Goal: Task Accomplishment & Management: Complete application form

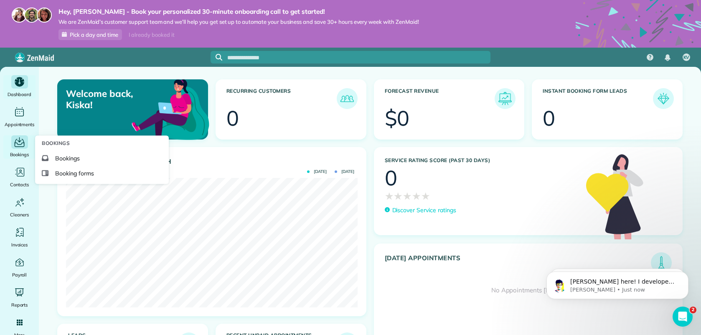
click at [18, 147] on icon "Main" at bounding box center [20, 143] width 10 height 8
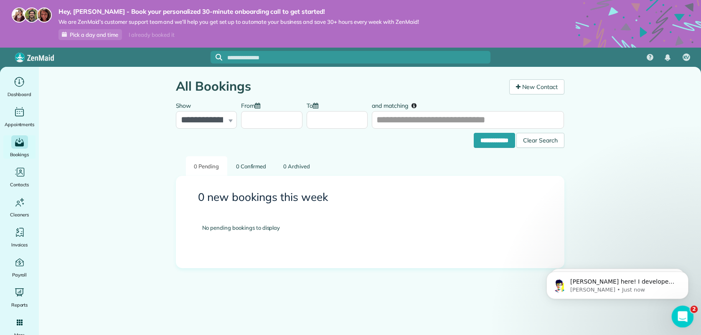
click at [682, 308] on div "Open Intercom Messenger" at bounding box center [682, 316] width 28 height 28
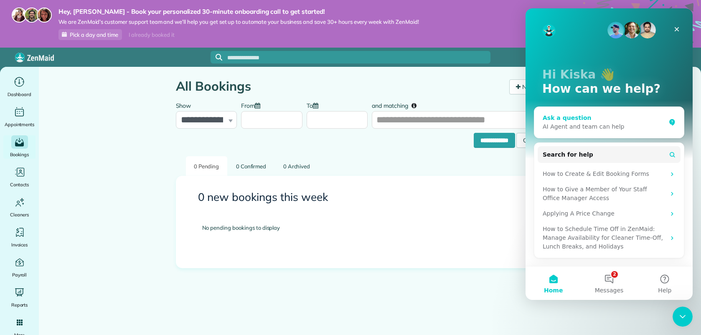
click at [584, 115] on div "Ask a question" at bounding box center [604, 118] width 123 height 9
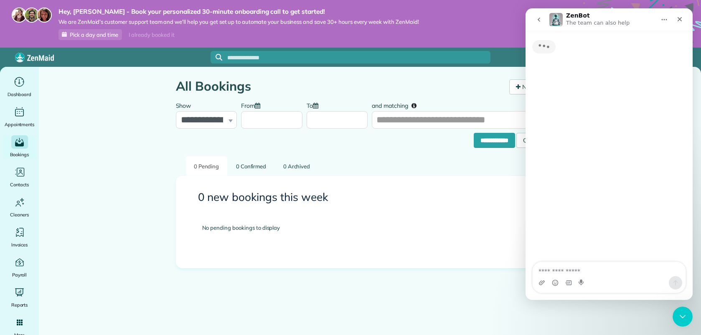
click at [564, 269] on textarea "Ask a question…" at bounding box center [609, 269] width 153 height 14
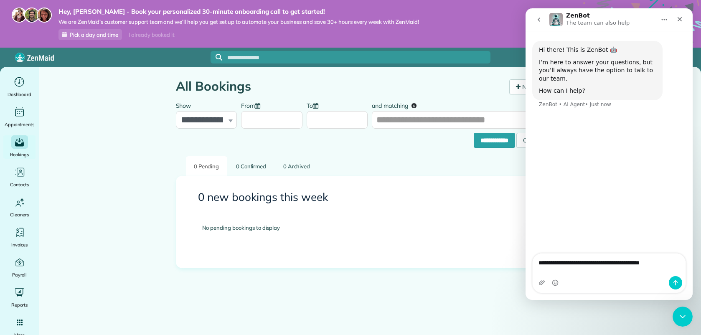
type textarea "**********"
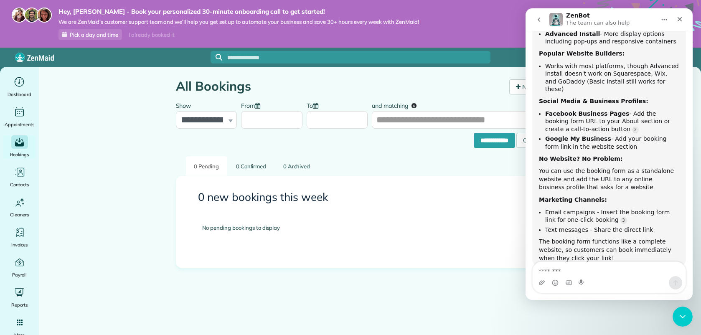
scroll to position [181, 0]
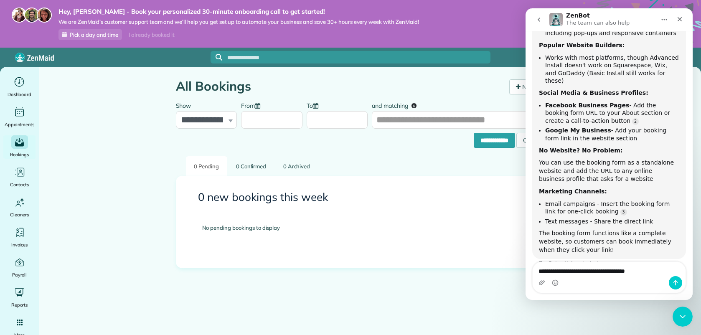
type textarea "**********"
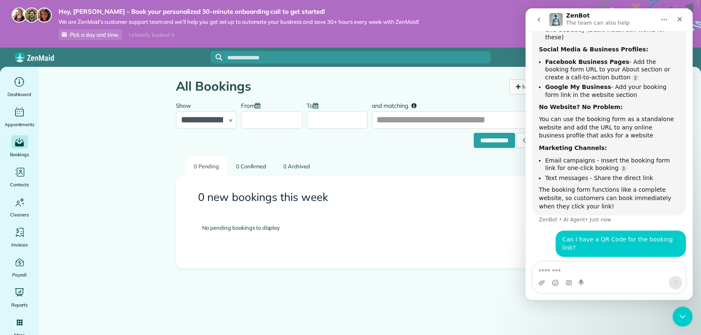
scroll to position [233, 0]
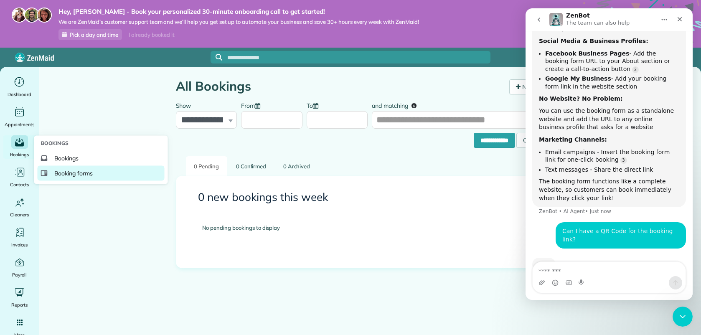
click at [74, 175] on span "Booking forms" at bounding box center [73, 173] width 39 height 8
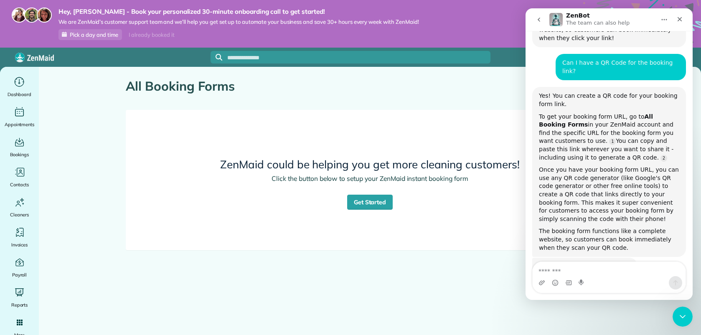
scroll to position [402, 0]
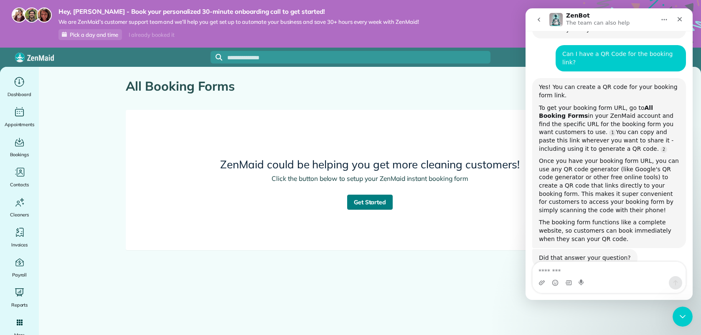
click at [363, 204] on link "Get Started" at bounding box center [370, 202] width 46 height 15
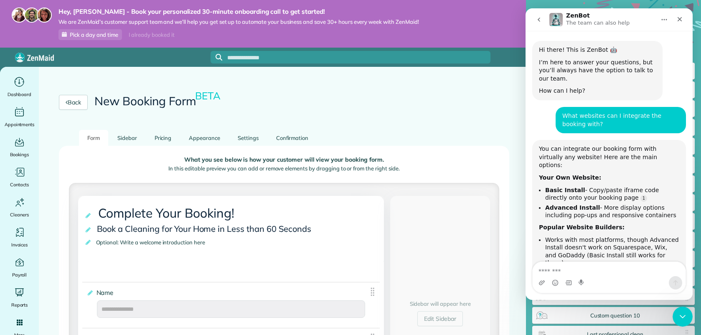
scroll to position [402, 0]
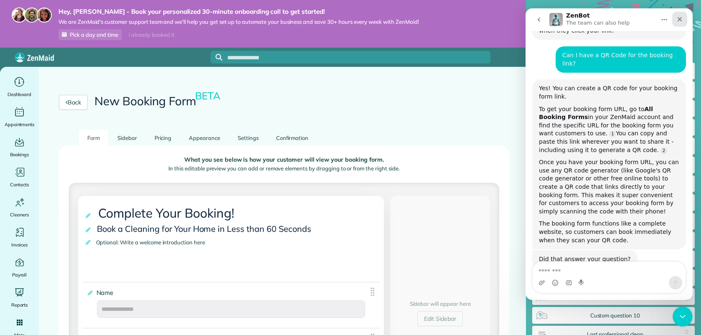
click at [683, 18] on div "Close" at bounding box center [680, 19] width 15 height 15
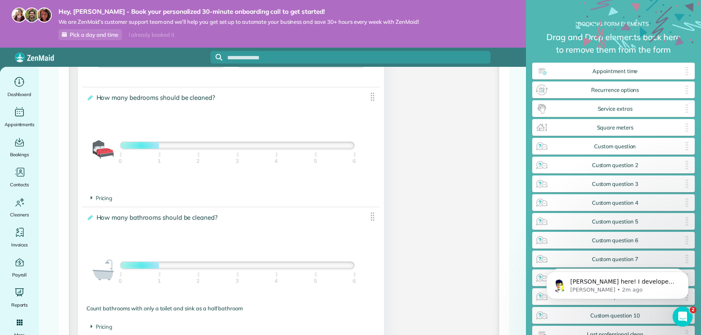
scroll to position [557, 0]
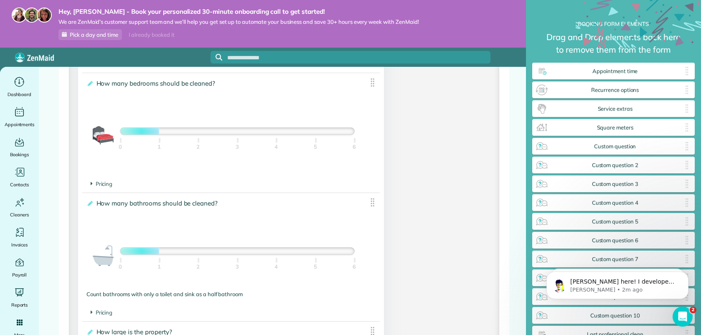
click at [198, 135] on div at bounding box center [237, 131] width 234 height 7
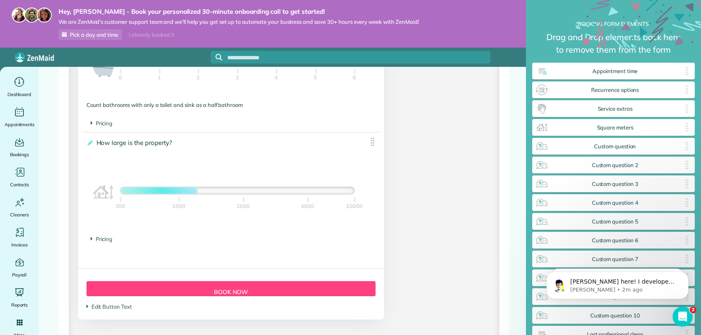
scroll to position [748, 0]
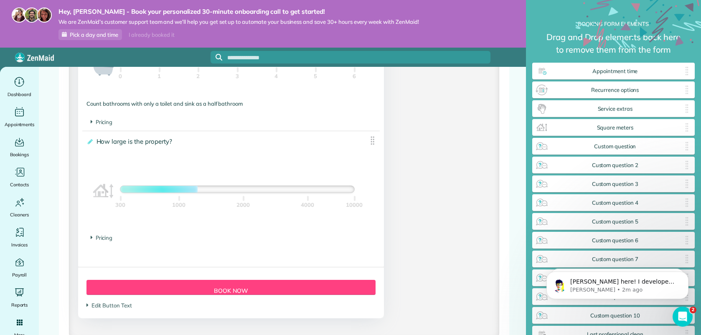
click at [102, 235] on footer "Pricing The base price per 100 sqft is $" at bounding box center [231, 238] width 298 height 17
click at [103, 239] on span "Pricing" at bounding box center [102, 238] width 22 height 7
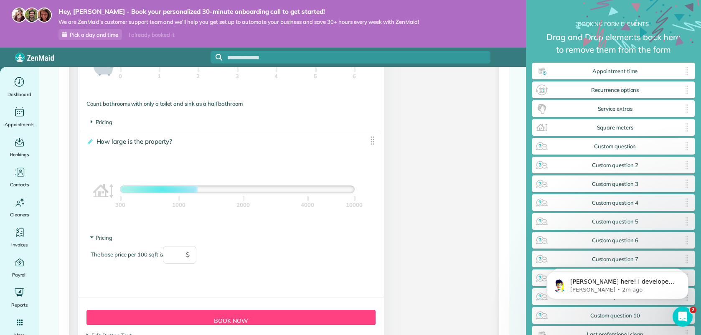
click at [102, 122] on span "Pricing" at bounding box center [102, 122] width 22 height 7
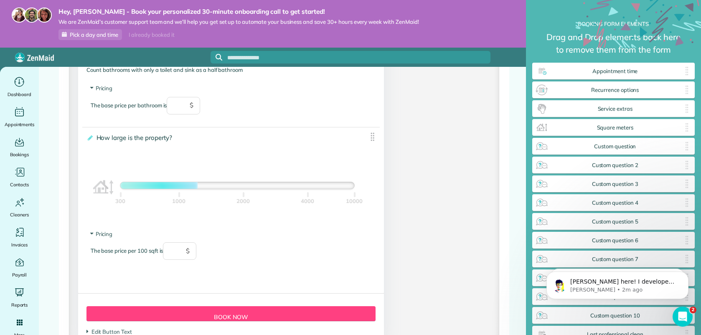
scroll to position [855, 0]
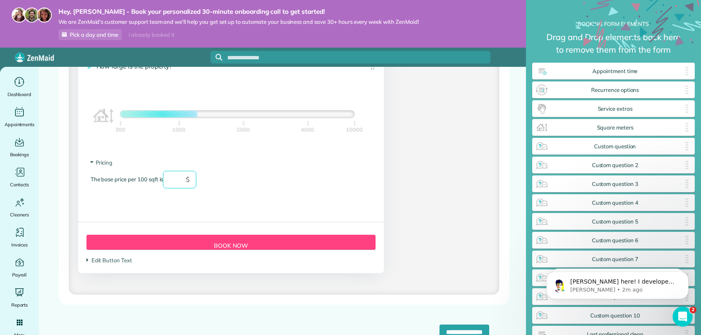
click at [181, 180] on input "text" at bounding box center [179, 180] width 33 height 18
click at [287, 186] on div "The base price per 100 sqft is ** $" at bounding box center [231, 184] width 281 height 26
type input "**"
click at [129, 260] on span "Edit Button Text" at bounding box center [110, 260] width 46 height 7
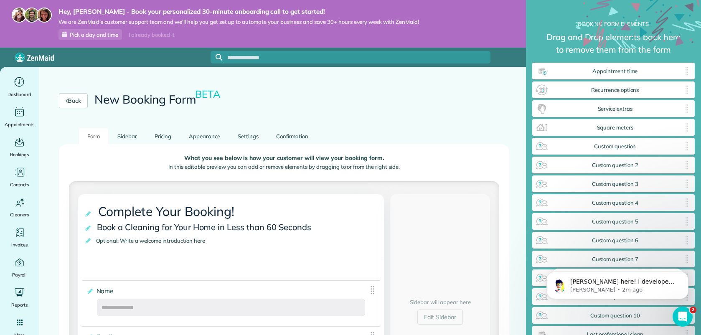
scroll to position [2, 0]
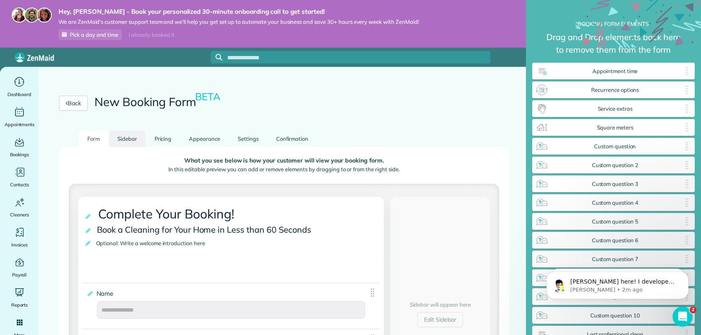
click at [134, 137] on link "Sidebar" at bounding box center [127, 139] width 36 height 16
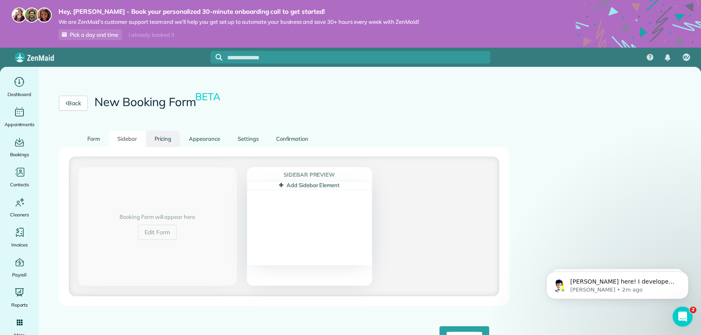
click at [175, 138] on link "Pricing" at bounding box center [163, 139] width 34 height 16
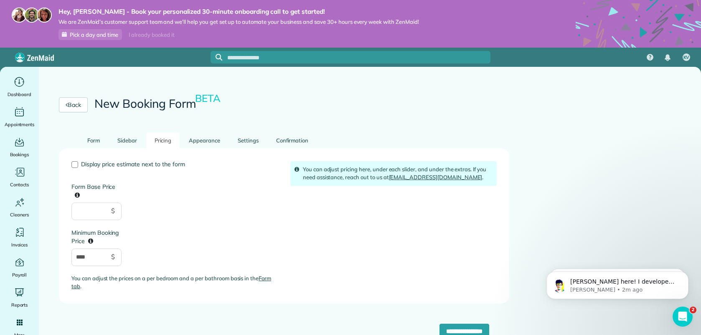
scroll to position [0, 0]
click at [77, 164] on div at bounding box center [74, 164] width 7 height 7
click at [207, 139] on link "Appearance" at bounding box center [205, 141] width 48 height 16
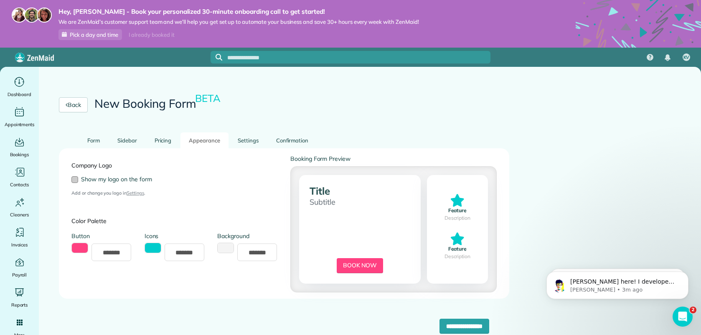
click at [76, 179] on div at bounding box center [74, 179] width 7 height 7
click at [321, 189] on div "Company Logo Show my logo on the form Add or change you logo in Settings . Colo…" at bounding box center [284, 224] width 438 height 138
click at [153, 248] on button "toggle color picker dialog" at bounding box center [153, 248] width 17 height 10
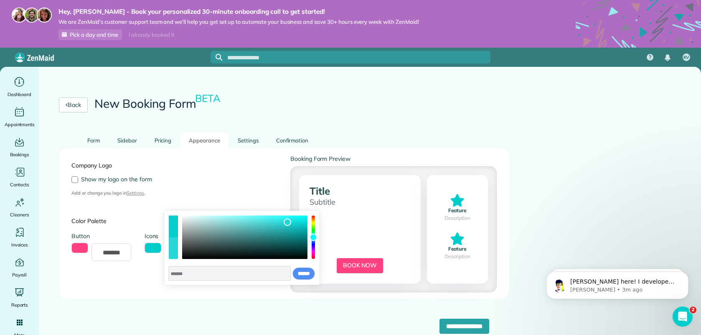
drag, startPoint x: 290, startPoint y: 227, endPoint x: 288, endPoint y: 222, distance: 4.9
click at [288, 222] on div "color picker dialog" at bounding box center [244, 237] width 125 height 43
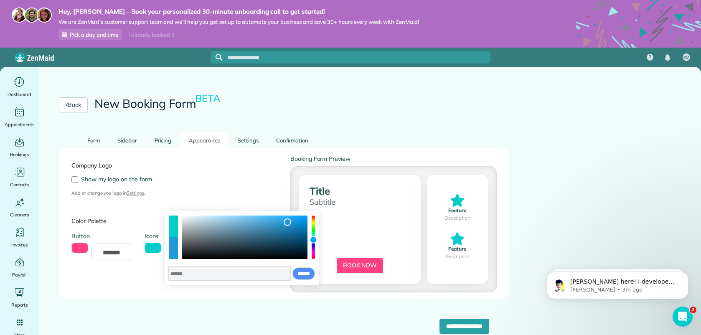
click at [314, 240] on div "color picker dialog" at bounding box center [314, 240] width 8 height 8
type input "*******"
drag, startPoint x: 288, startPoint y: 224, endPoint x: 275, endPoint y: 218, distance: 14.8
click at [275, 218] on div "color picker dialog" at bounding box center [275, 219] width 8 height 8
click at [303, 271] on input "******" at bounding box center [304, 274] width 23 height 13
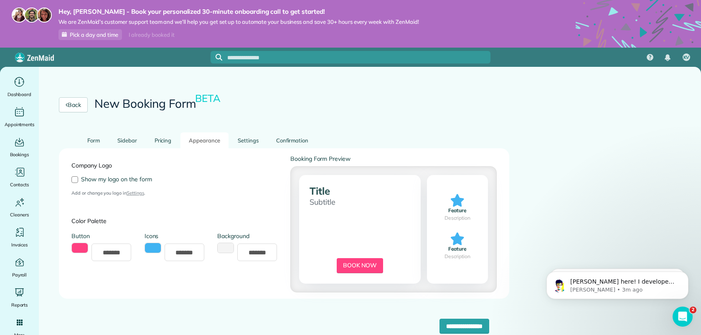
click at [82, 248] on button "toggle color picker dialog" at bounding box center [79, 248] width 17 height 10
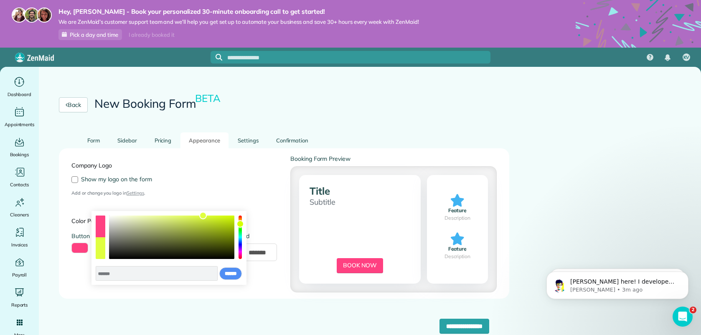
click at [241, 224] on div "color picker dialog" at bounding box center [240, 237] width 3 height 43
click at [240, 223] on div "color picker dialog" at bounding box center [241, 223] width 8 height 8
type input "*******"
drag, startPoint x: 203, startPoint y: 219, endPoint x: 128, endPoint y: 216, distance: 74.4
click at [128, 216] on div "color picker dialog" at bounding box center [129, 216] width 8 height 8
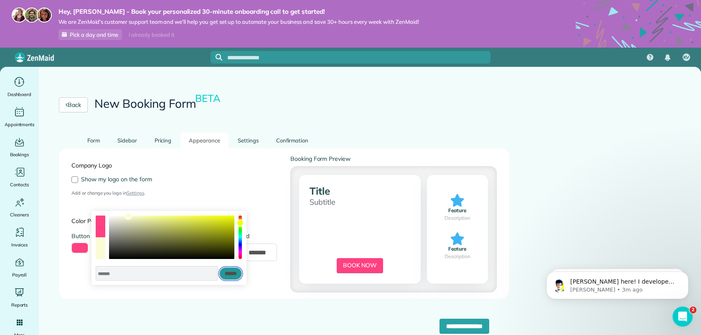
click at [223, 274] on input "******" at bounding box center [230, 274] width 23 height 13
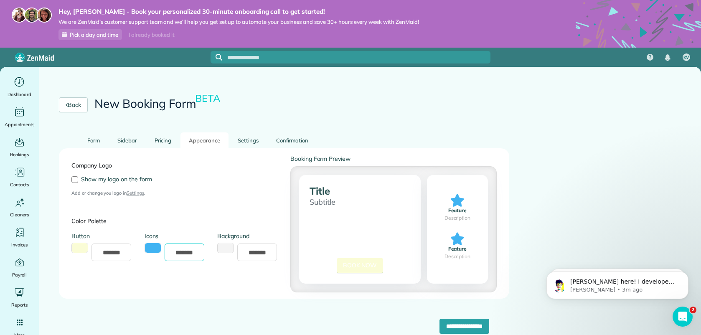
drag, startPoint x: 199, startPoint y: 252, endPoint x: 158, endPoint y: 252, distance: 41.4
click at [158, 252] on div "*******" at bounding box center [175, 253] width 61 height 18
type input "*******"
click at [125, 256] on input "*******" at bounding box center [112, 253] width 40 height 18
drag, startPoint x: 125, startPoint y: 254, endPoint x: 87, endPoint y: 251, distance: 38.6
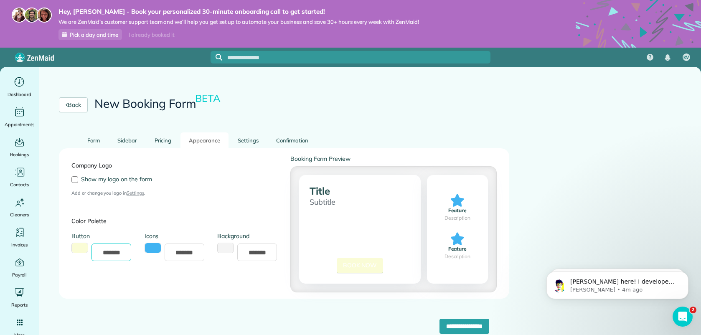
click at [87, 251] on div "*******" at bounding box center [101, 253] width 61 height 18
paste input "text"
type input "*******"
click at [190, 195] on div "Company Logo Show my logo on the form Add or change you logo in Settings ." at bounding box center [174, 176] width 219 height 43
click at [127, 254] on input "*******" at bounding box center [112, 253] width 40 height 18
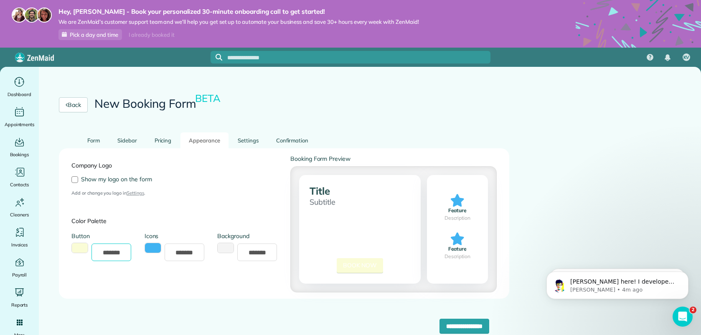
click at [440, 319] on input "**********" at bounding box center [465, 326] width 50 height 15
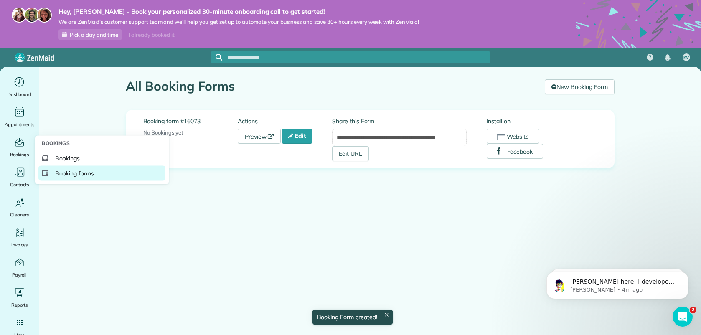
click at [71, 178] on link "Booking forms" at bounding box center [101, 173] width 127 height 15
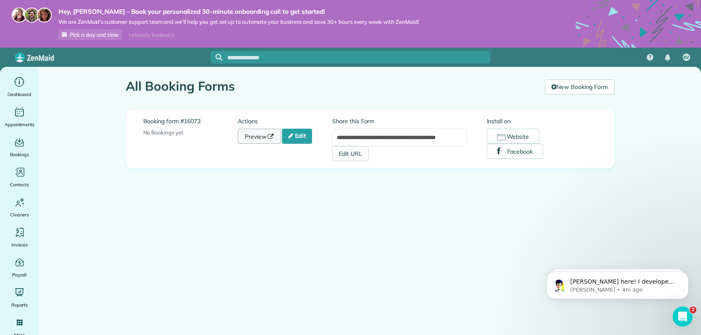
click at [251, 140] on link "Preview" at bounding box center [259, 136] width 43 height 15
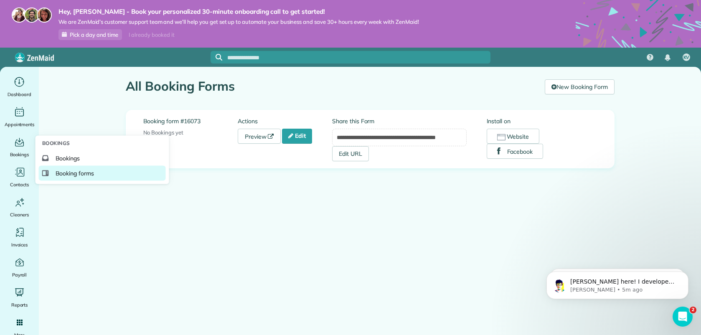
click at [72, 176] on span "Booking forms" at bounding box center [75, 173] width 39 height 8
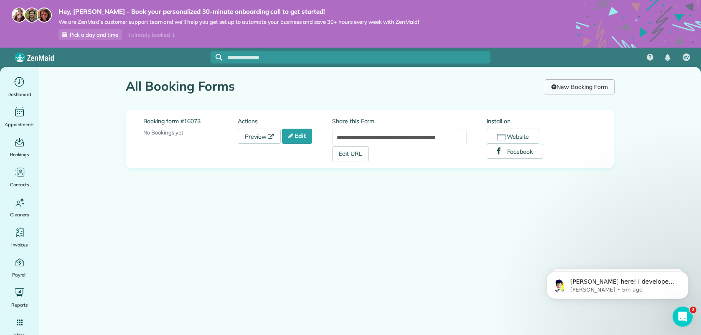
click at [567, 87] on link "New Booking Form" at bounding box center [579, 86] width 69 height 15
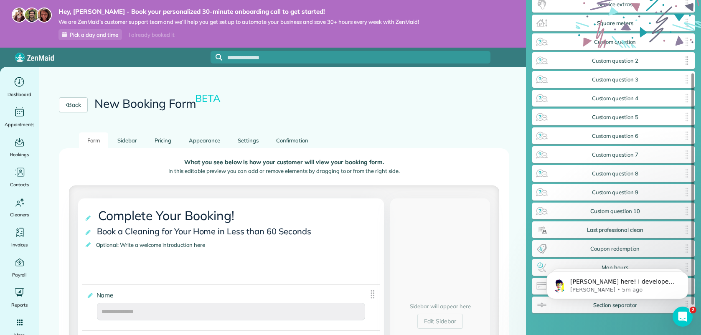
scroll to position [105, 0]
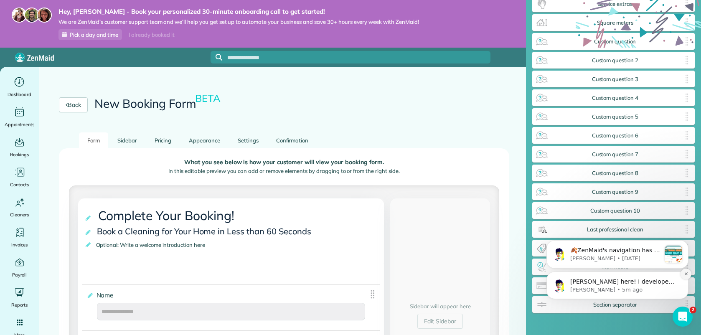
click at [684, 273] on icon "Dismiss notification" at bounding box center [686, 274] width 5 height 5
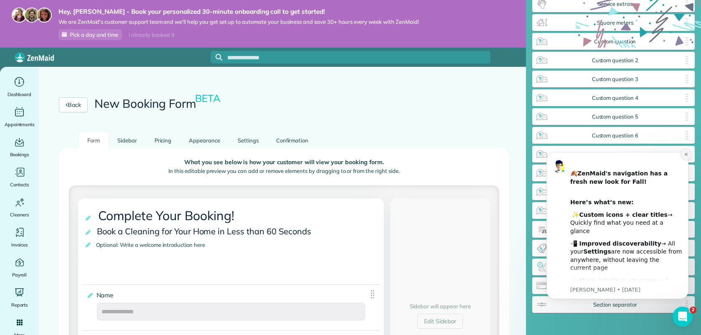
click at [686, 154] on icon "Dismiss notification" at bounding box center [686, 154] width 3 height 3
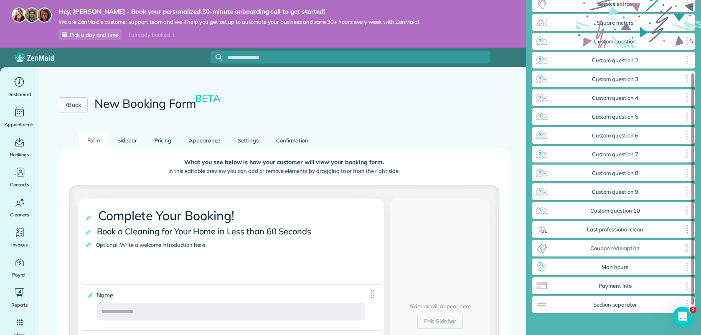
click at [631, 232] on span "Last professional clean" at bounding box center [616, 230] width 134 height 7
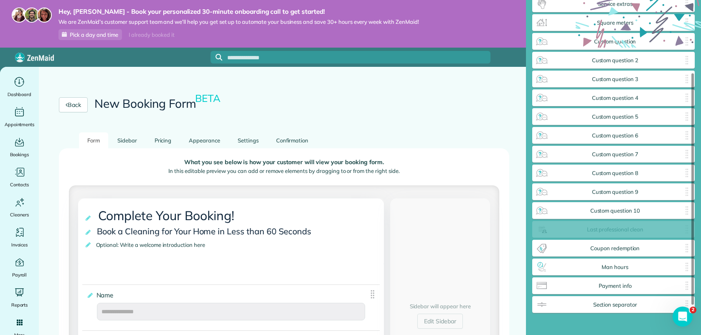
drag, startPoint x: 632, startPoint y: 232, endPoint x: 630, endPoint y: 221, distance: 12.0
click at [630, 221] on div "**********" at bounding box center [614, 135] width 163 height 355
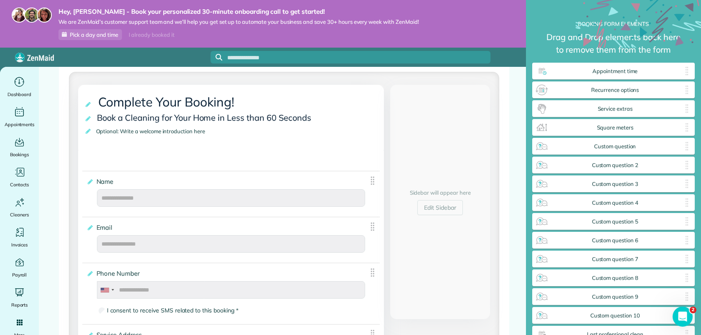
scroll to position [182, 0]
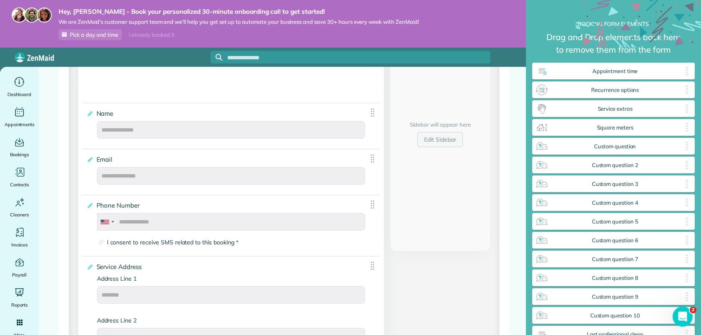
click at [435, 138] on link "Edit Sidebar" at bounding box center [441, 139] width 46 height 15
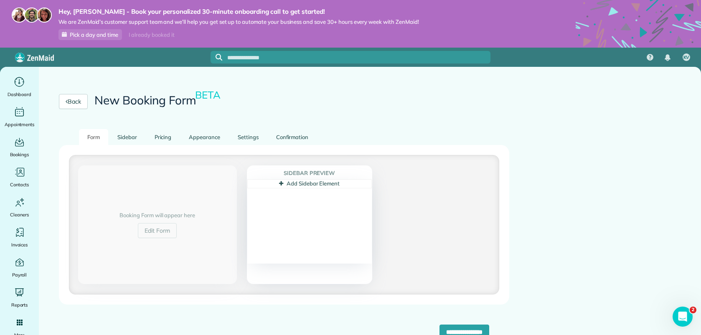
scroll to position [3, 0]
click at [323, 184] on link "Add Sidebar Element" at bounding box center [309, 183] width 61 height 7
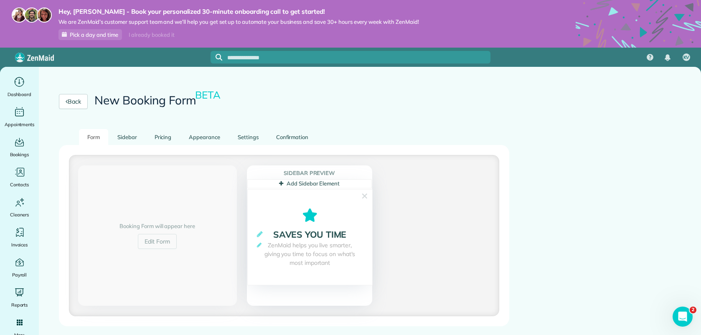
click at [322, 184] on link "Add Sidebar Element" at bounding box center [309, 183] width 61 height 7
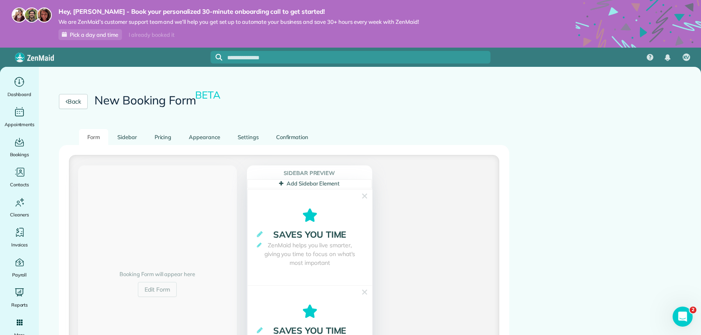
scroll to position [121, 0]
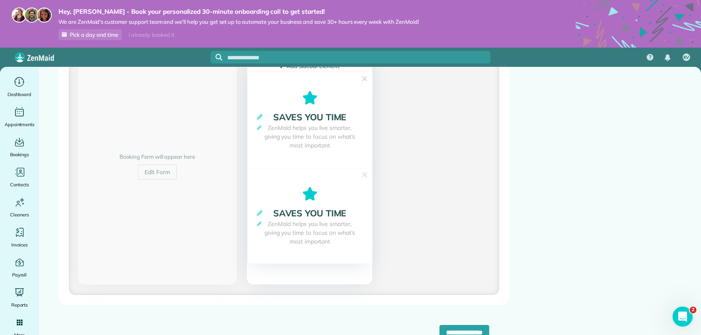
click at [299, 226] on span "ZenMaid helps you live smarter, giving you time to focus on what's most importa…" at bounding box center [310, 233] width 108 height 26
drag, startPoint x: 323, startPoint y: 221, endPoint x: 290, endPoint y: 214, distance: 33.4
click at [261, 212] on icon at bounding box center [260, 212] width 6 height 7
click at [262, 230] on span "ZenMaid helps you live smarter, giving you time to focus on what's most importa…" at bounding box center [310, 242] width 108 height 26
click at [336, 213] on link "Cancel" at bounding box center [326, 215] width 28 height 13
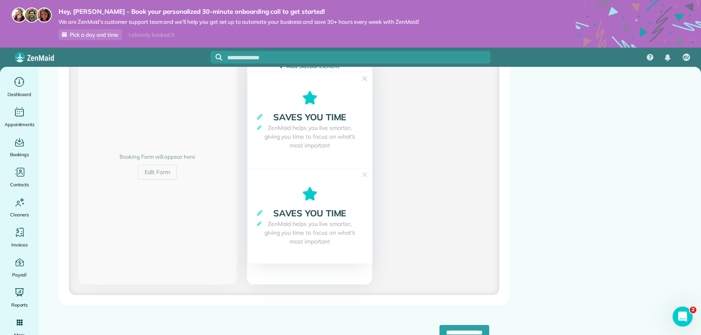
scroll to position [0, 0]
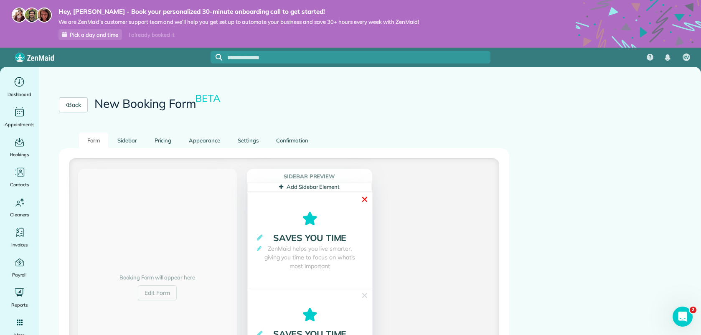
click at [364, 199] on link "✕" at bounding box center [365, 199] width 8 height 13
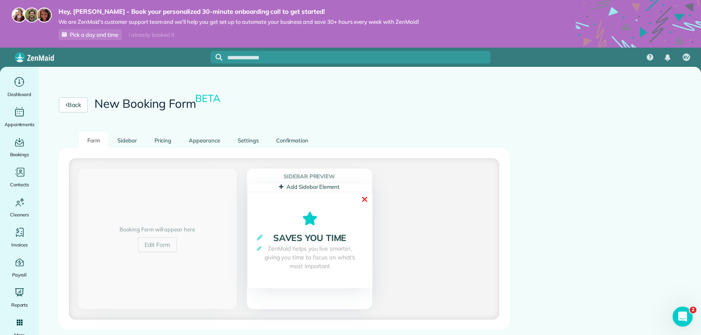
click at [365, 201] on link "✕" at bounding box center [365, 199] width 8 height 13
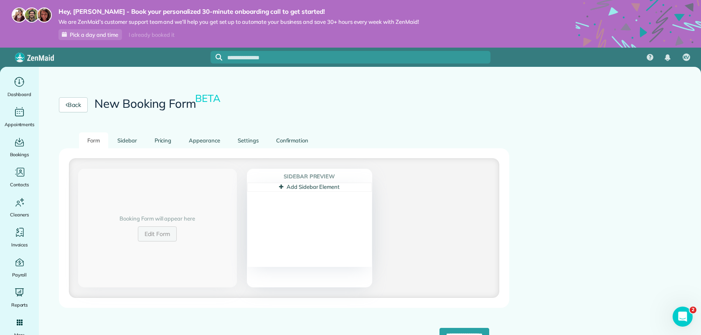
click at [172, 229] on link "Edit Form" at bounding box center [157, 234] width 39 height 15
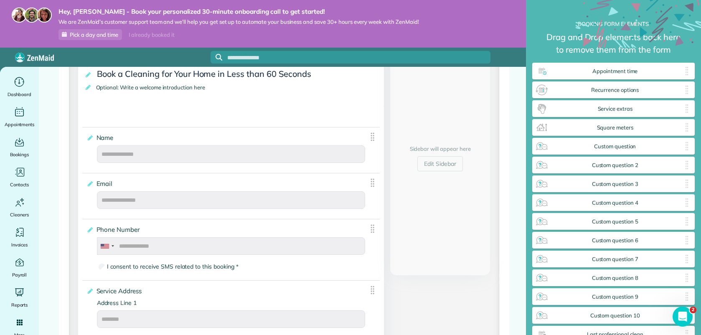
scroll to position [103, 0]
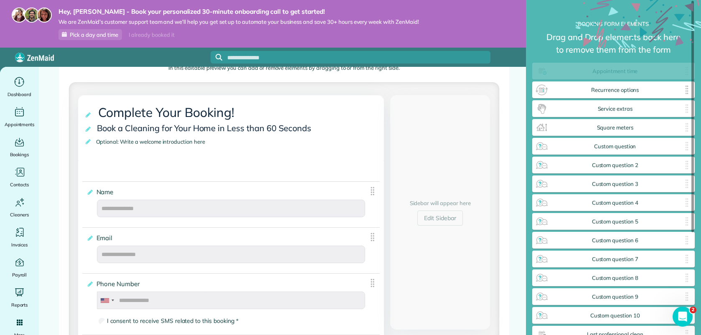
drag, startPoint x: 648, startPoint y: 74, endPoint x: 648, endPoint y: 88, distance: 14.2
click at [648, 88] on div "**********" at bounding box center [614, 240] width 163 height 355
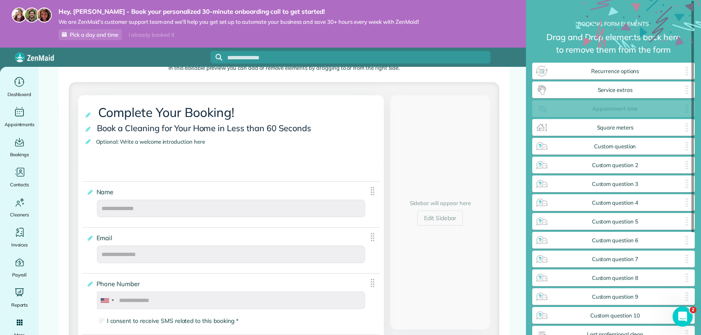
drag, startPoint x: 648, startPoint y: 71, endPoint x: 650, endPoint y: 113, distance: 41.8
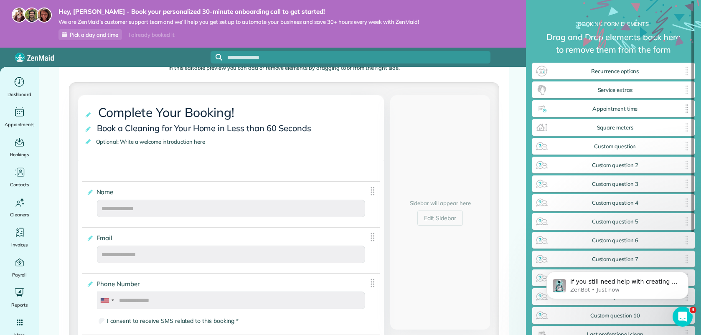
scroll to position [0, 0]
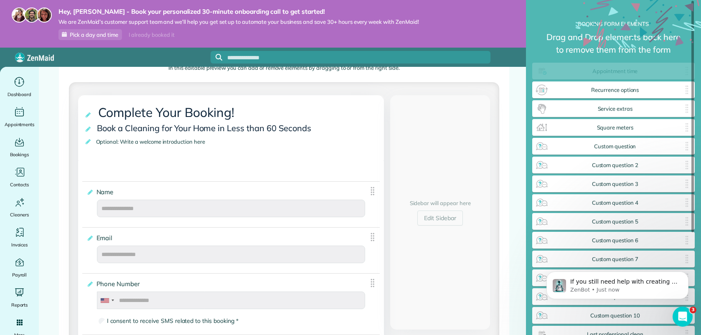
drag, startPoint x: 650, startPoint y: 113, endPoint x: 641, endPoint y: 60, distance: 53.9
drag, startPoint x: 634, startPoint y: 105, endPoint x: 628, endPoint y: 66, distance: 39.8
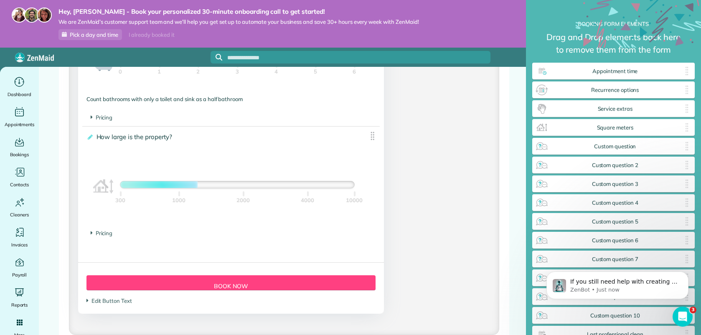
scroll to position [756, 0]
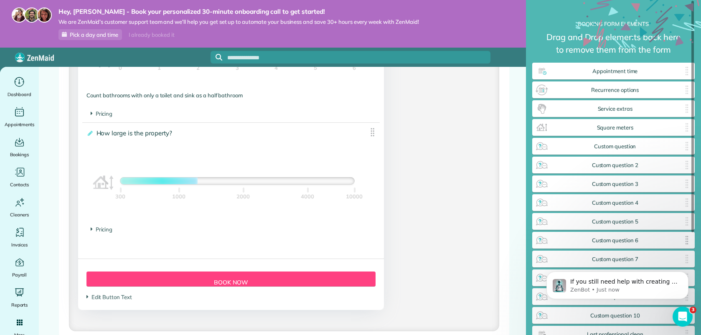
click at [570, 241] on span "Custom question 6" at bounding box center [616, 240] width 134 height 7
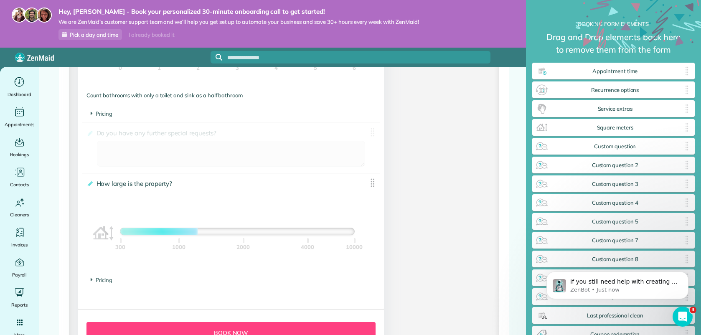
drag, startPoint x: 593, startPoint y: 240, endPoint x: 297, endPoint y: 199, distance: 298.7
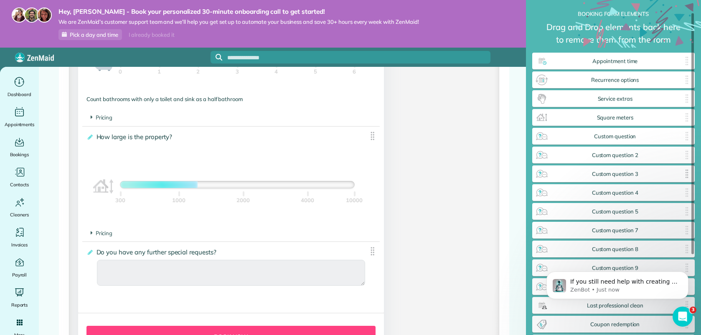
scroll to position [18, 0]
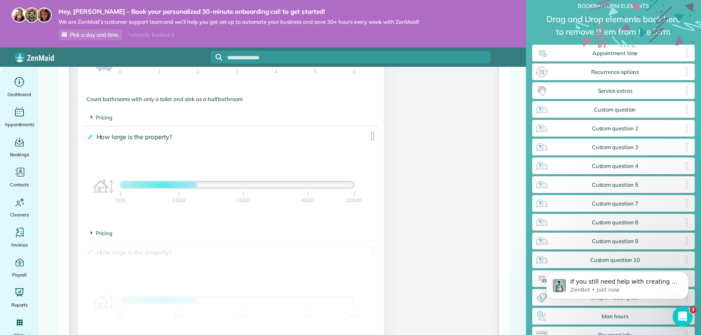
drag, startPoint x: 684, startPoint y: 110, endPoint x: 294, endPoint y: 313, distance: 439.4
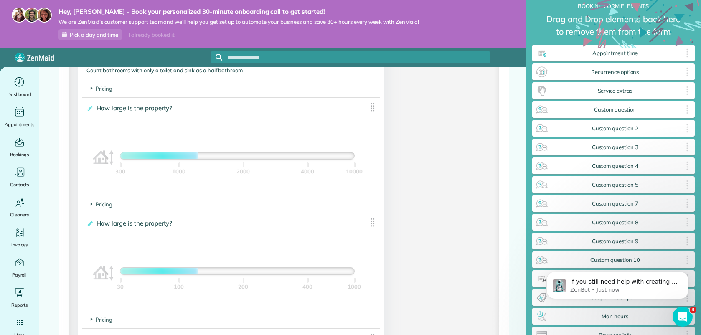
scroll to position [782, 0]
click at [375, 110] on img at bounding box center [372, 106] width 10 height 10
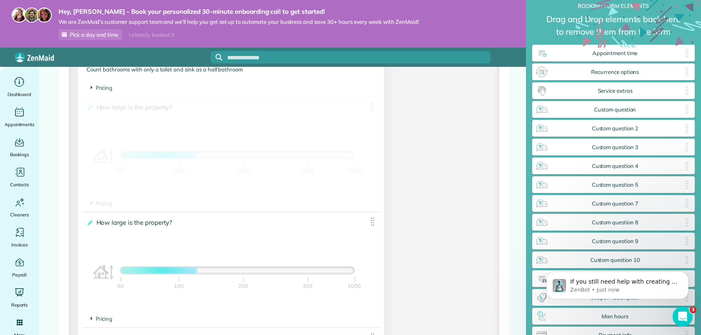
drag, startPoint x: 374, startPoint y: 110, endPoint x: 370, endPoint y: 144, distance: 34.4
click at [370, 144] on div "**********" at bounding box center [231, 146] width 298 height 99
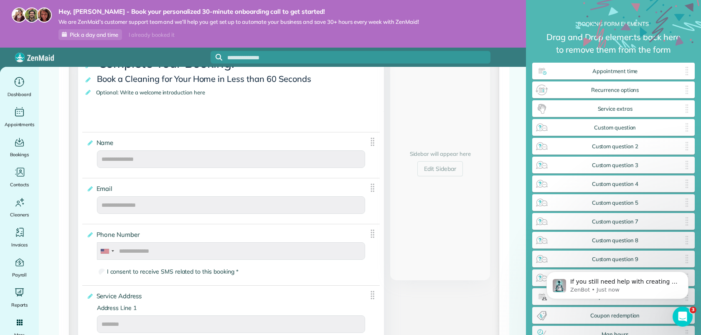
scroll to position [157, 0]
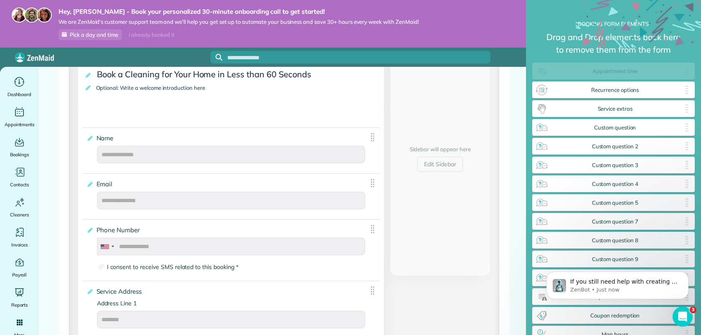
drag, startPoint x: 612, startPoint y: 74, endPoint x: 434, endPoint y: 180, distance: 206.8
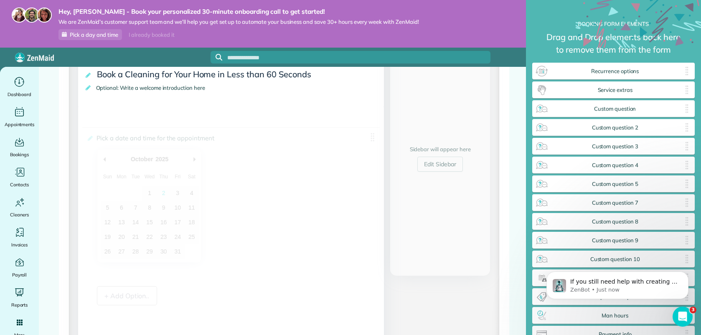
drag, startPoint x: 597, startPoint y: 74, endPoint x: 278, endPoint y: 224, distance: 352.9
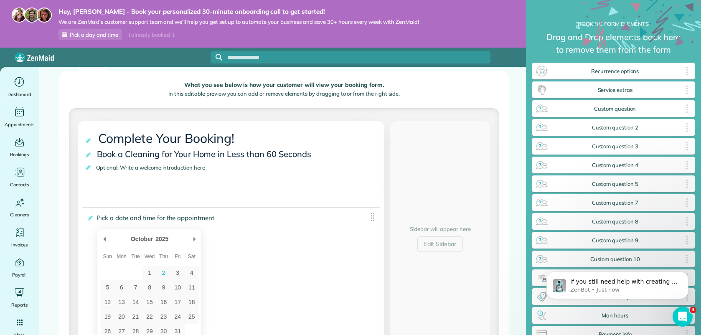
scroll to position [76, 0]
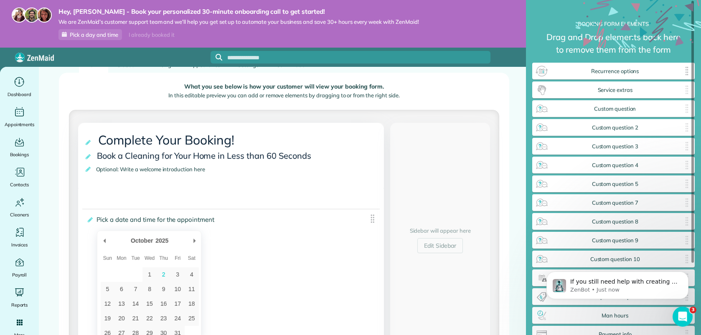
click at [623, 73] on span "Recurrence options" at bounding box center [616, 71] width 134 height 7
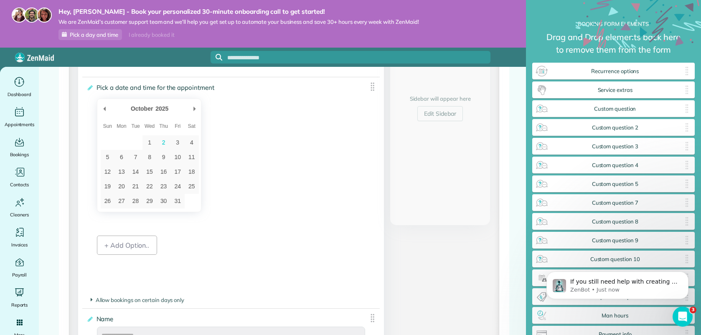
scroll to position [208, 0]
click at [138, 242] on div "+ Add Option.." at bounding box center [127, 245] width 60 height 19
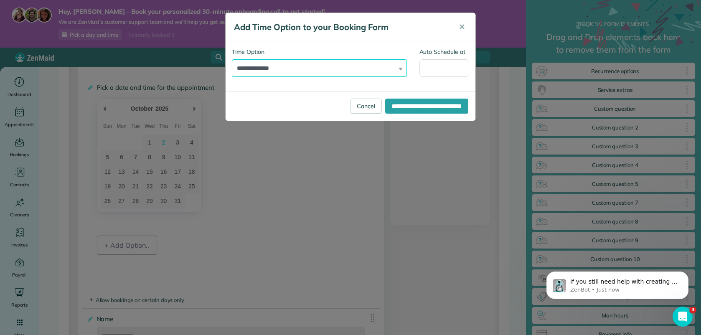
click at [305, 71] on select "**********" at bounding box center [319, 68] width 175 height 18
click at [232, 59] on select "**********" at bounding box center [319, 68] width 175 height 18
click at [464, 24] on span "✕" at bounding box center [462, 27] width 6 height 10
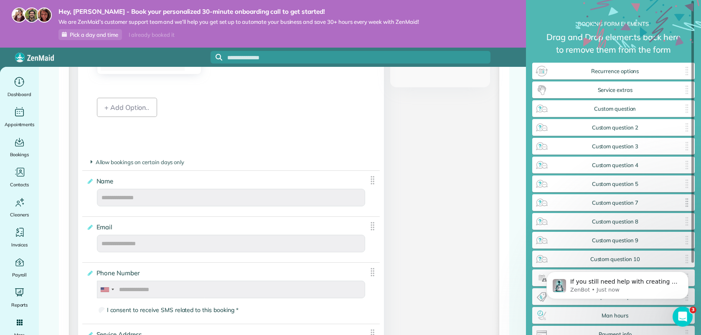
scroll to position [5, 0]
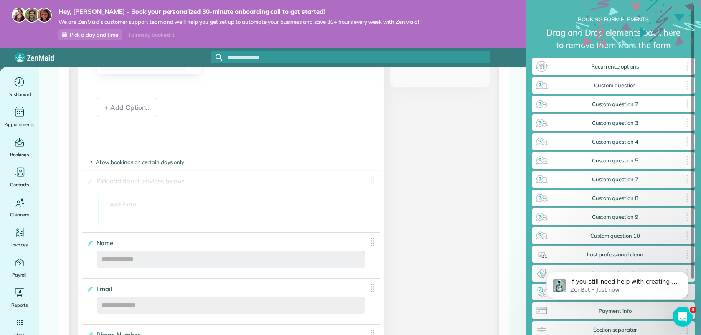
drag, startPoint x: 633, startPoint y: 86, endPoint x: 188, endPoint y: 144, distance: 448.5
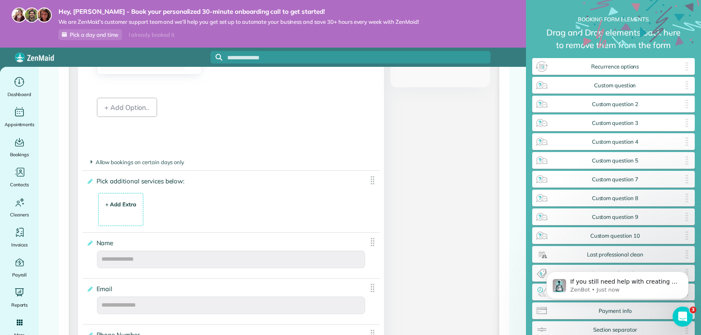
click at [122, 213] on div "+ Add Extra $ 34 . 99" at bounding box center [121, 210] width 36 height 23
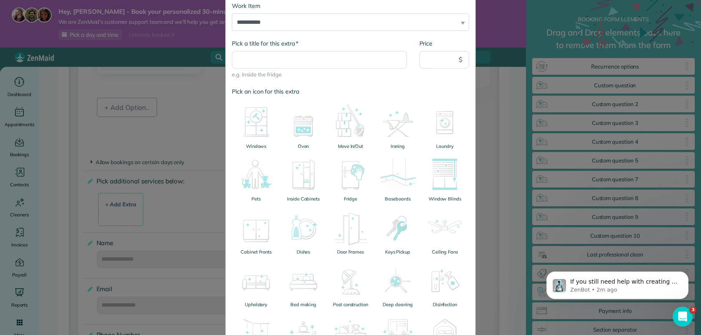
scroll to position [0, 0]
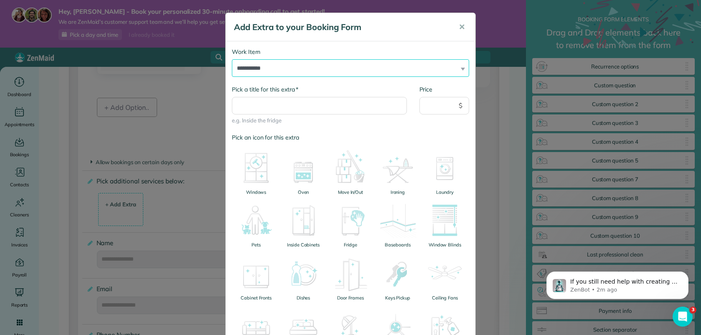
click at [379, 59] on select "**********" at bounding box center [350, 68] width 237 height 18
click at [232, 59] on select "**********" at bounding box center [350, 68] width 237 height 18
click at [461, 26] on span "✕" at bounding box center [462, 27] width 6 height 10
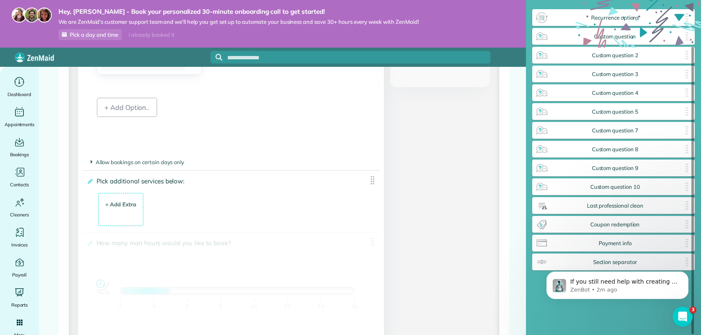
scroll to position [54, 0]
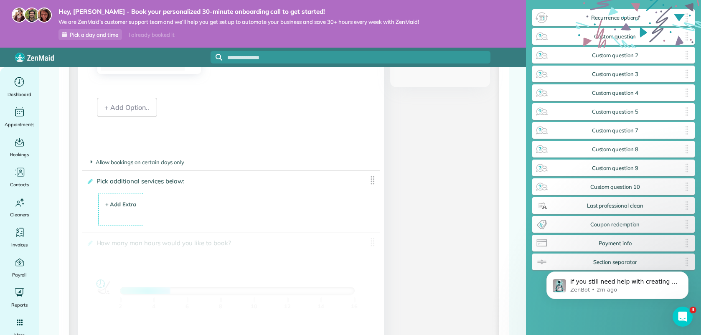
drag, startPoint x: 602, startPoint y: 223, endPoint x: 174, endPoint y: 231, distance: 427.7
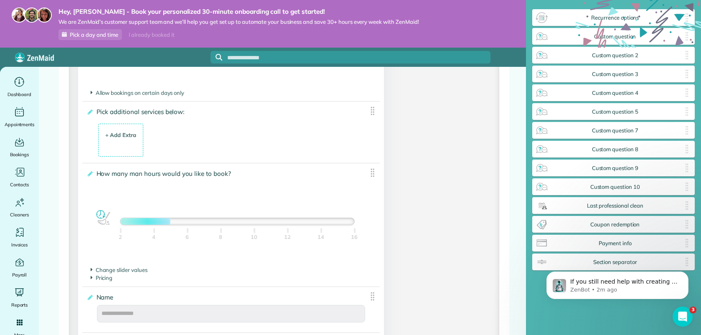
scroll to position [440, 0]
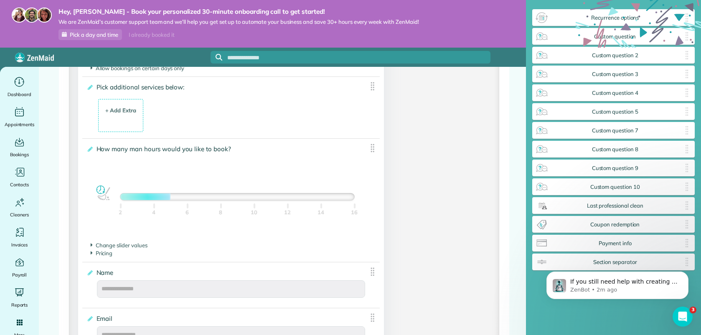
drag, startPoint x: 602, startPoint y: 268, endPoint x: 488, endPoint y: 241, distance: 117.2
click at [534, 254] on html "If you still need help with creating or using a QR code for your booking link, …" at bounding box center [617, 283] width 167 height 59
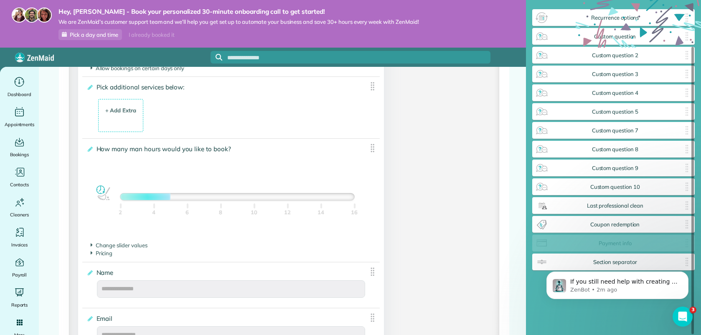
scroll to position [35, 0]
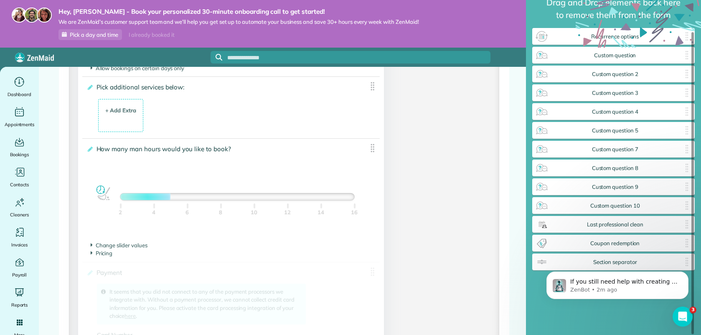
drag, startPoint x: 609, startPoint y: 243, endPoint x: 265, endPoint y: 245, distance: 344.9
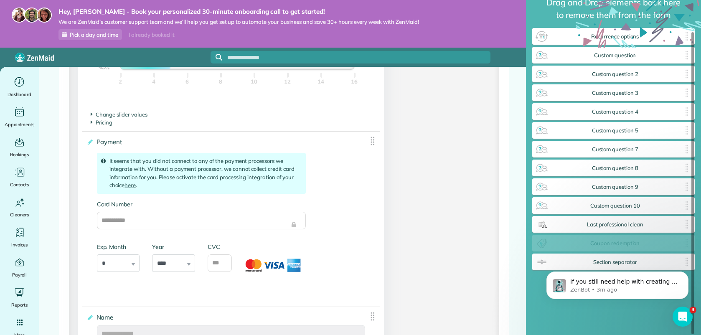
scroll to position [16, 0]
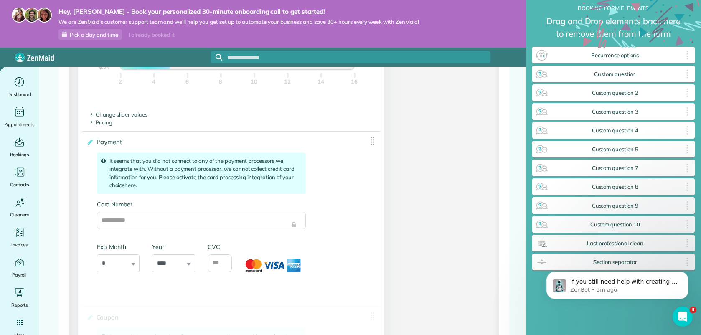
drag, startPoint x: 608, startPoint y: 247, endPoint x: 247, endPoint y: 283, distance: 362.2
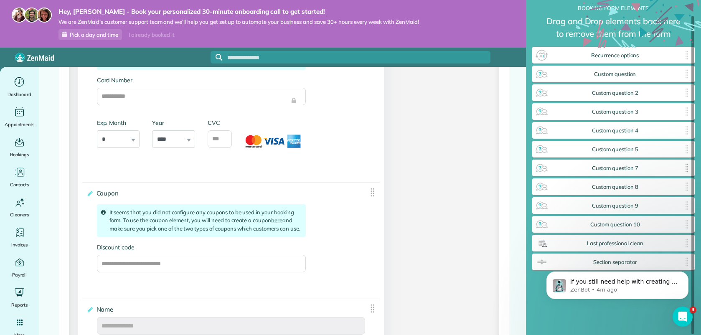
scroll to position [0, 0]
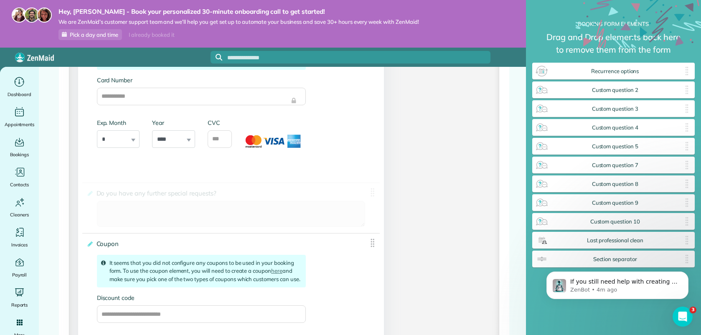
drag, startPoint x: 631, startPoint y: 94, endPoint x: 178, endPoint y: 180, distance: 461.6
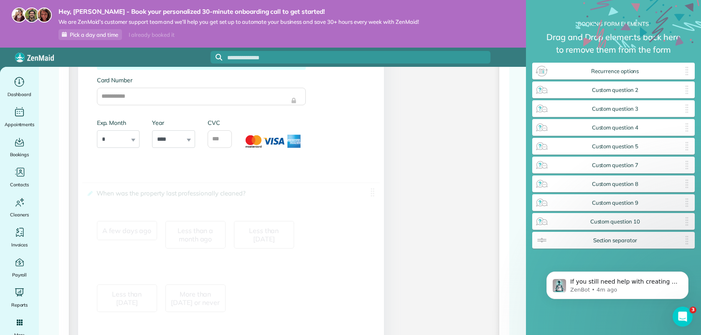
drag, startPoint x: 567, startPoint y: 247, endPoint x: 257, endPoint y: 201, distance: 313.5
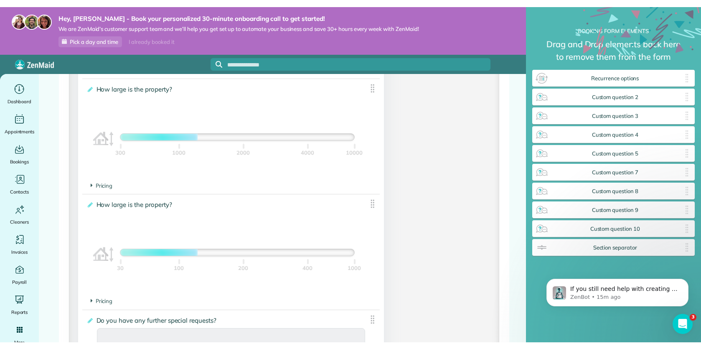
scroll to position [1891, 0]
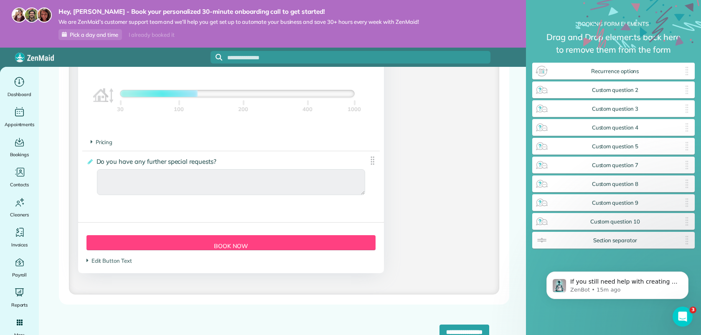
drag, startPoint x: 79, startPoint y: 334, endPoint x: 79, endPoint y: 360, distance: 26.8
click at [79, 335] on html "Hey, [PERSON_NAME] - Book your personalized 30-minute onboarding call to get st…" at bounding box center [350, 167] width 701 height 335
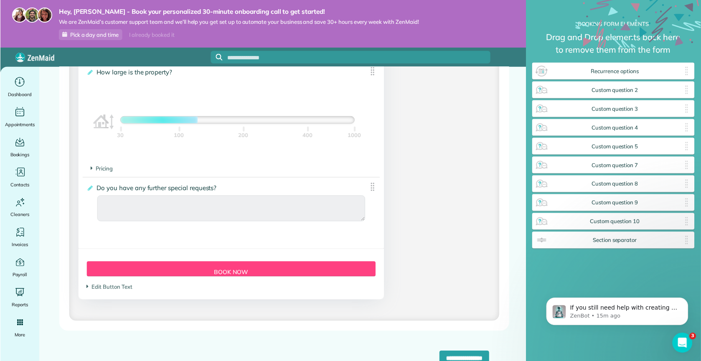
scroll to position [382, 163]
click at [85, 39] on link "Pick a day and time" at bounding box center [91, 34] width 64 height 11
click at [91, 33] on span "Pick a day and time" at bounding box center [94, 34] width 48 height 7
click at [681, 335] on icon "Open Intercom Messenger" at bounding box center [682, 342] width 14 height 14
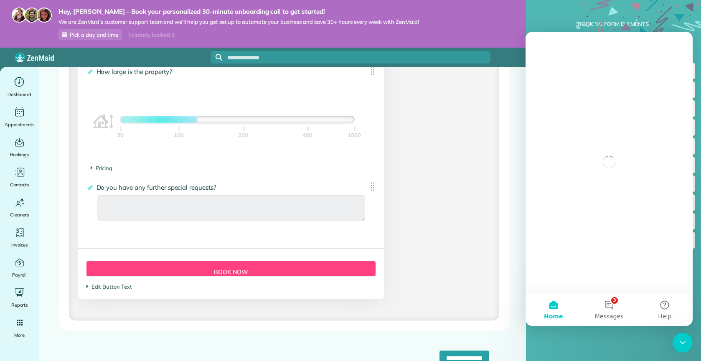
scroll to position [0, 0]
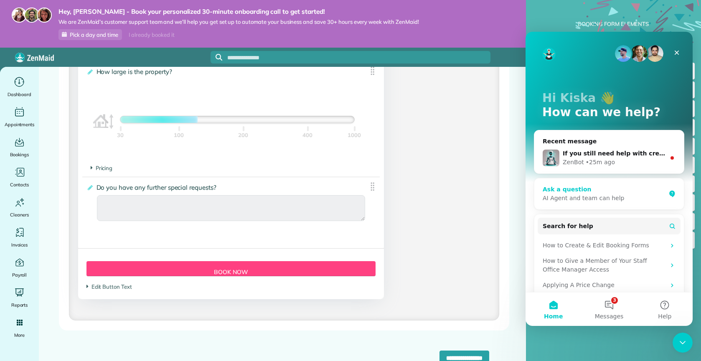
click at [608, 192] on div "Ask a question" at bounding box center [604, 189] width 123 height 9
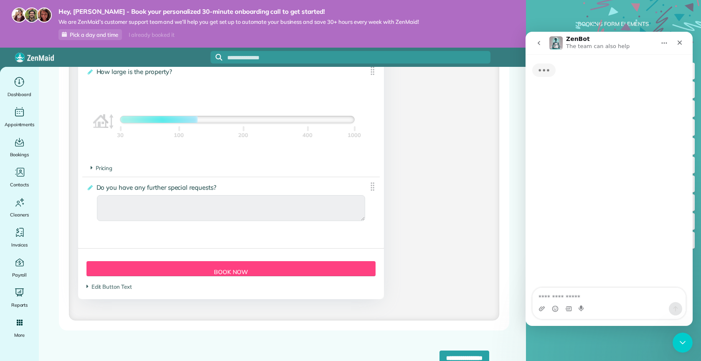
click at [559, 298] on textarea "Ask a question…" at bounding box center [609, 295] width 153 height 14
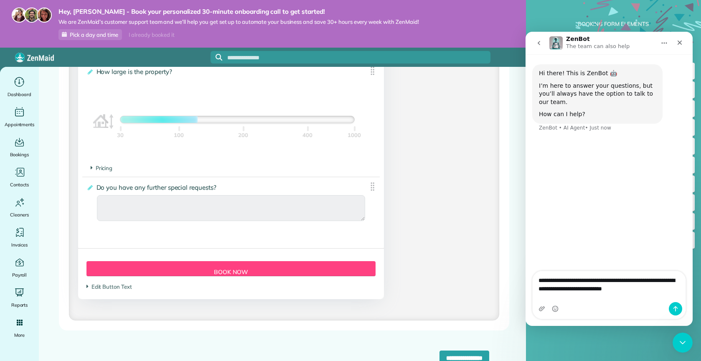
type textarea "**********"
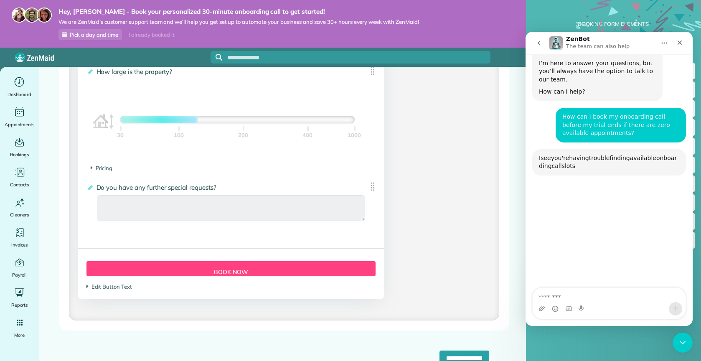
scroll to position [78, 0]
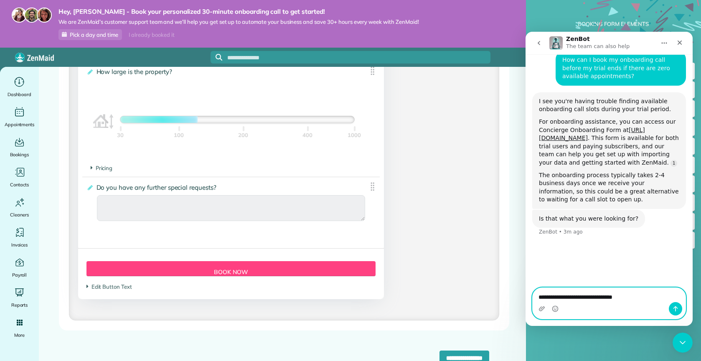
type textarea "**********"
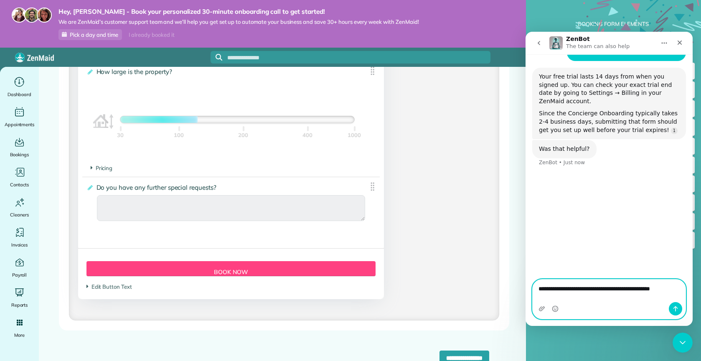
scroll to position [262, 0]
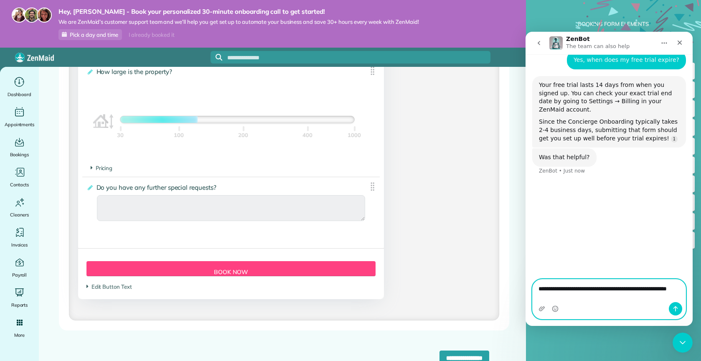
type textarea "**********"
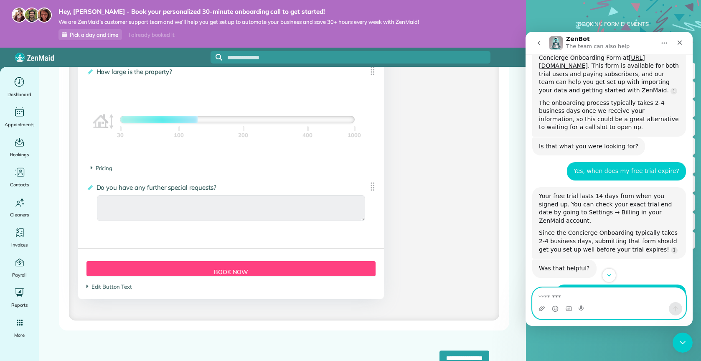
scroll to position [137, 0]
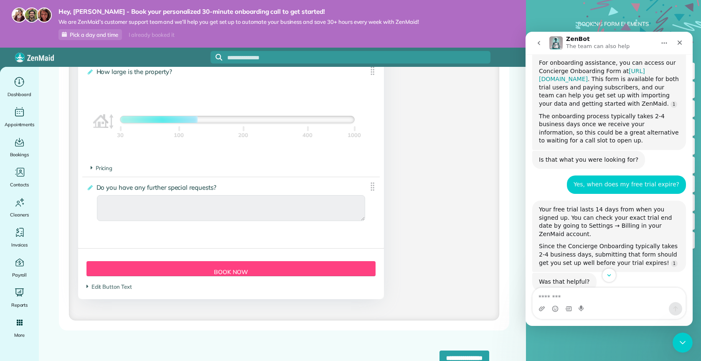
click at [592, 78] on link "[URL][DOMAIN_NAME]" at bounding box center [592, 75] width 106 height 15
